Goal: Information Seeking & Learning: Learn about a topic

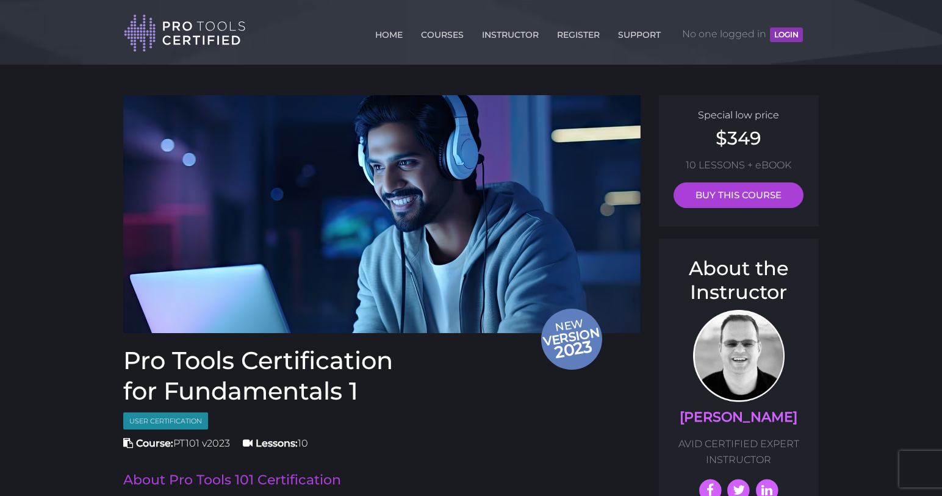
click at [777, 35] on button "LOGIN" at bounding box center [786, 34] width 33 height 15
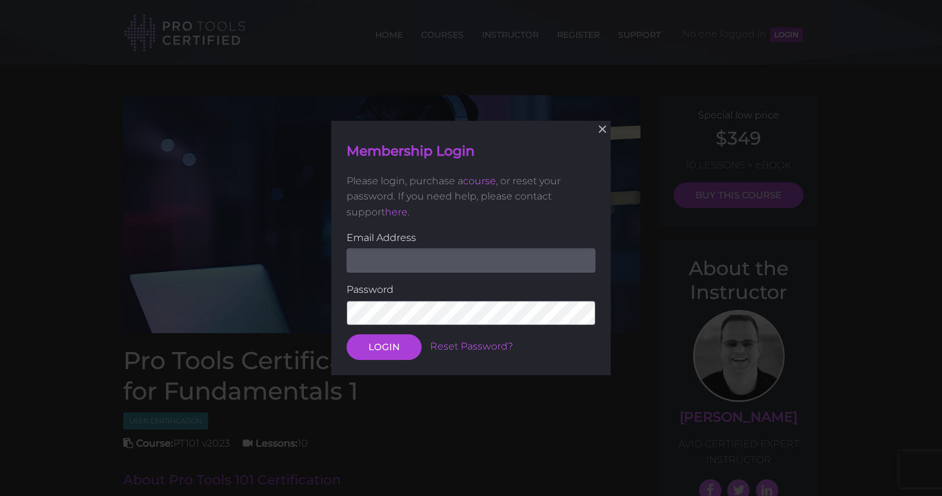
click at [462, 251] on input "email" at bounding box center [471, 260] width 249 height 24
type input "[EMAIL_ADDRESS][DOMAIN_NAME]"
click at [383, 346] on button "LOGIN" at bounding box center [384, 347] width 75 height 26
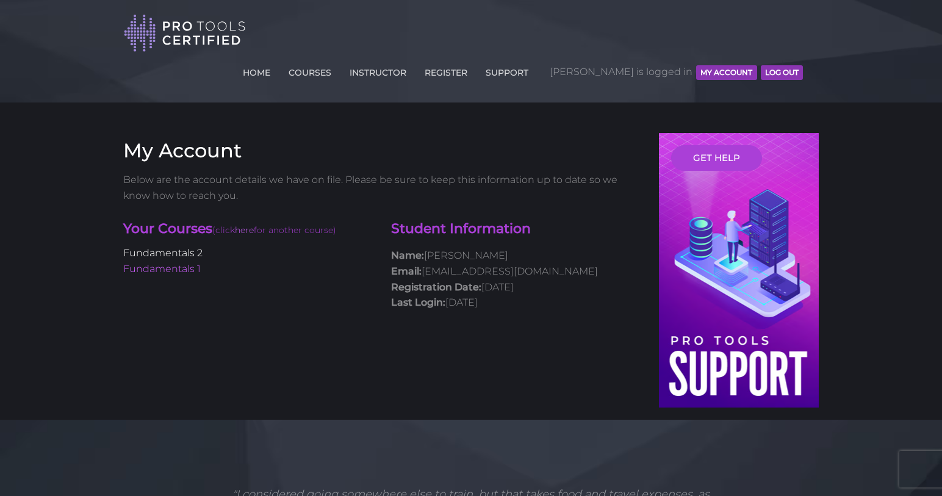
click at [160, 247] on link "Fundamentals 2" at bounding box center [162, 253] width 79 height 12
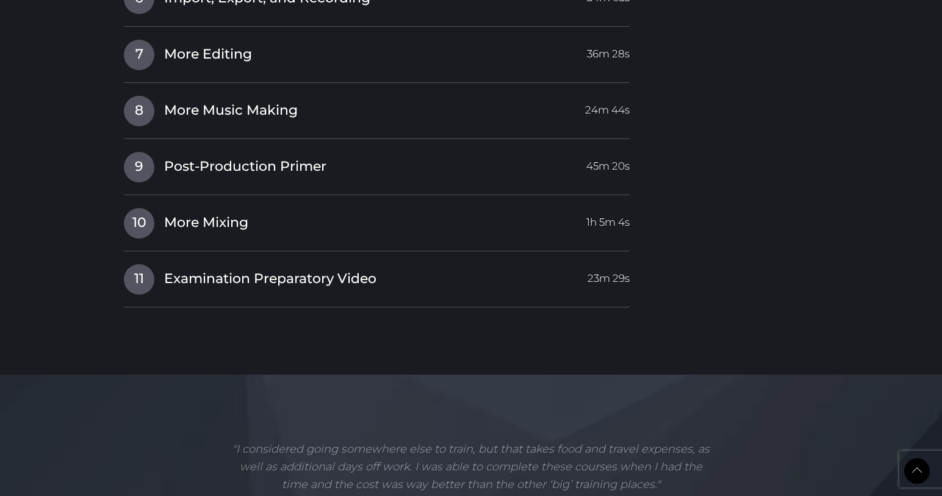
scroll to position [1977, 0]
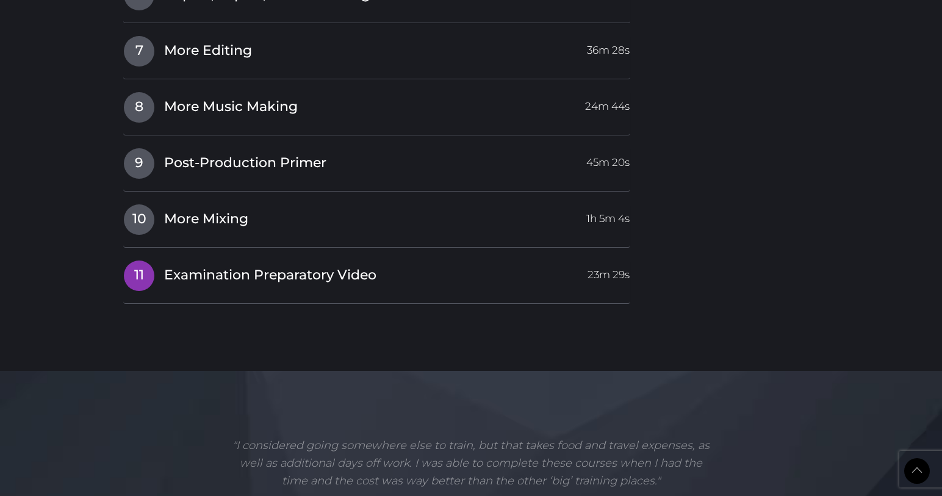
click at [176, 266] on span "Examination Preparatory Video" at bounding box center [270, 275] width 212 height 19
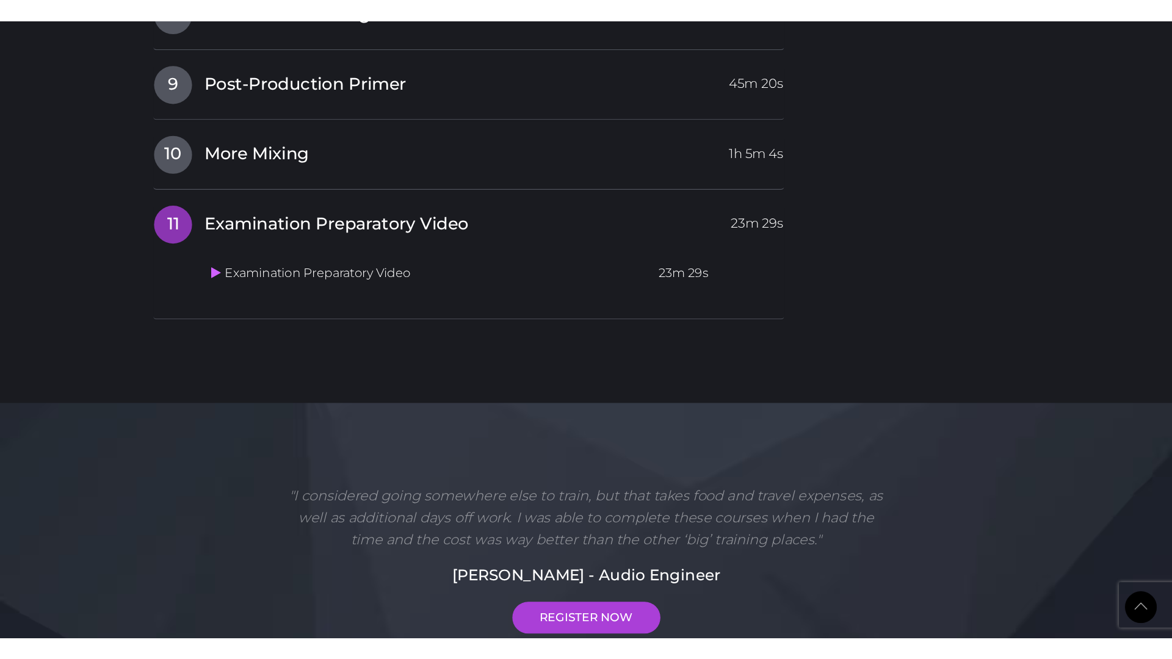
scroll to position [1814, 0]
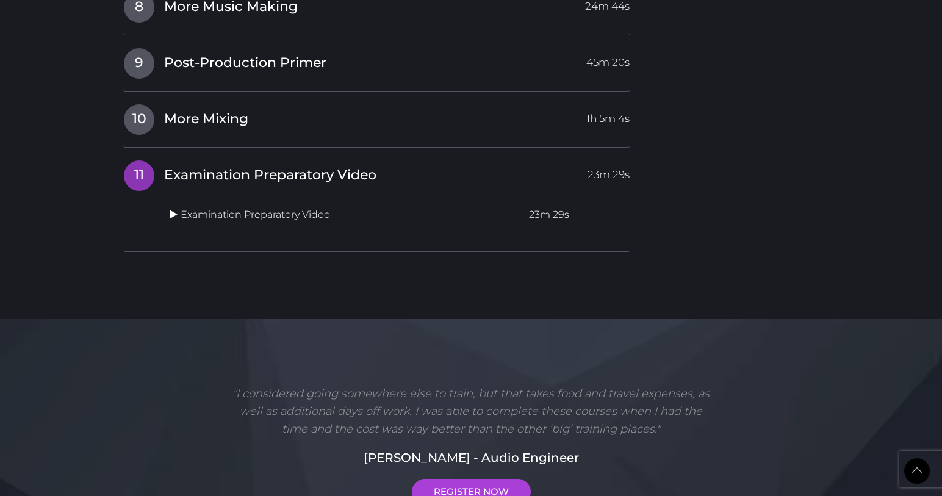
click at [171, 209] on icon at bounding box center [174, 214] width 8 height 10
